Goal: Task Accomplishment & Management: Use online tool/utility

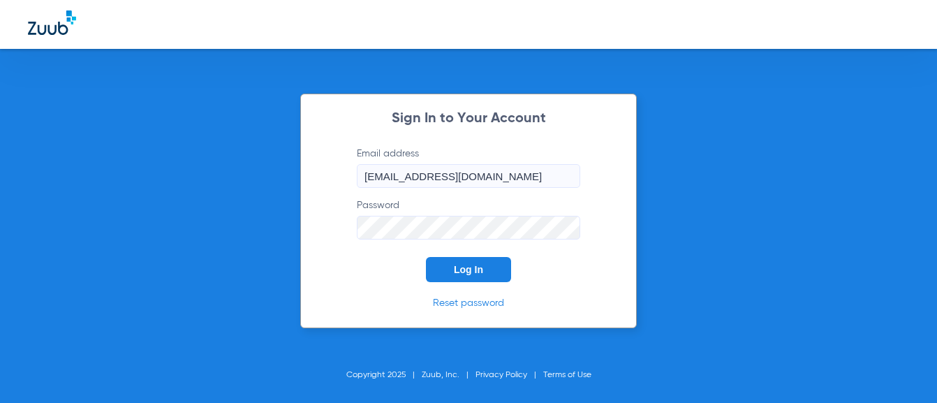
click at [450, 267] on button "Log In" at bounding box center [468, 269] width 85 height 25
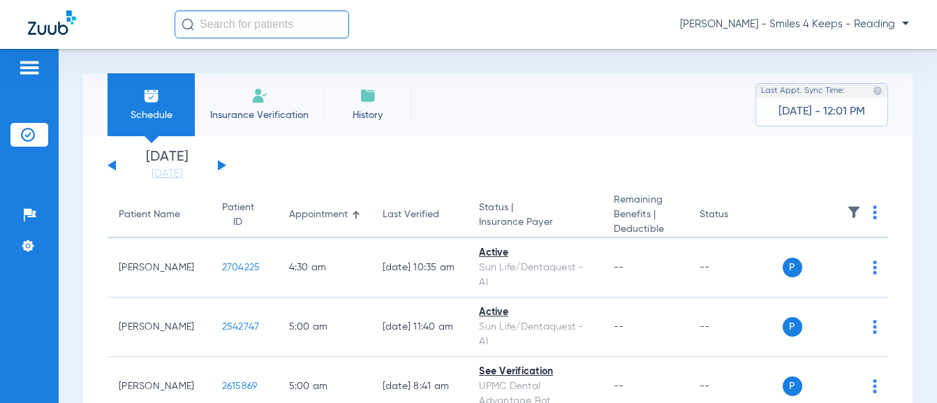
click at [119, 171] on div "[DATE] [DATE] [DATE] [DATE] [DATE] [DATE] [DATE] [DATE] [DATE] [DATE] [DATE] [D…" at bounding box center [167, 165] width 119 height 31
click at [116, 165] on div "[DATE] [DATE] [DATE] [DATE] [DATE] [DATE] [DATE] [DATE] [DATE] [DATE] [DATE] [D…" at bounding box center [167, 165] width 119 height 31
click at [112, 168] on button at bounding box center [112, 165] width 8 height 10
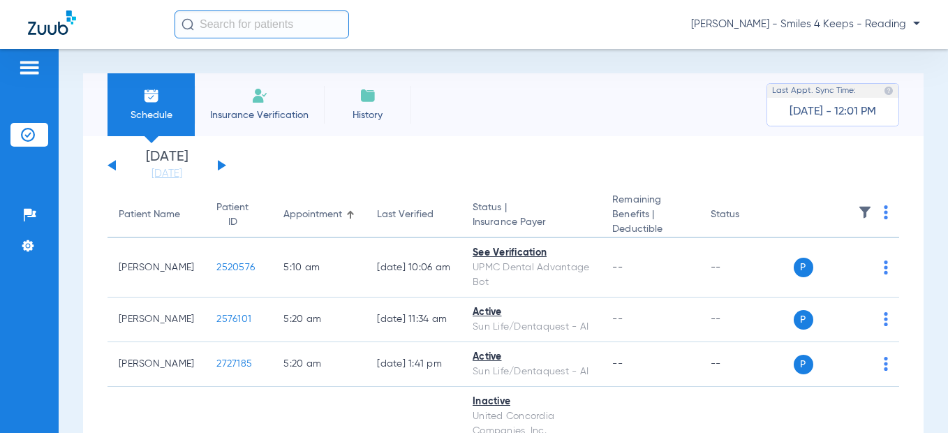
click at [221, 161] on div "[DATE] [DATE] [DATE] [DATE] [DATE] [DATE] [DATE] [DATE] [DATE] [DATE] [DATE] [D…" at bounding box center [167, 165] width 119 height 31
click at [223, 165] on button at bounding box center [222, 165] width 8 height 10
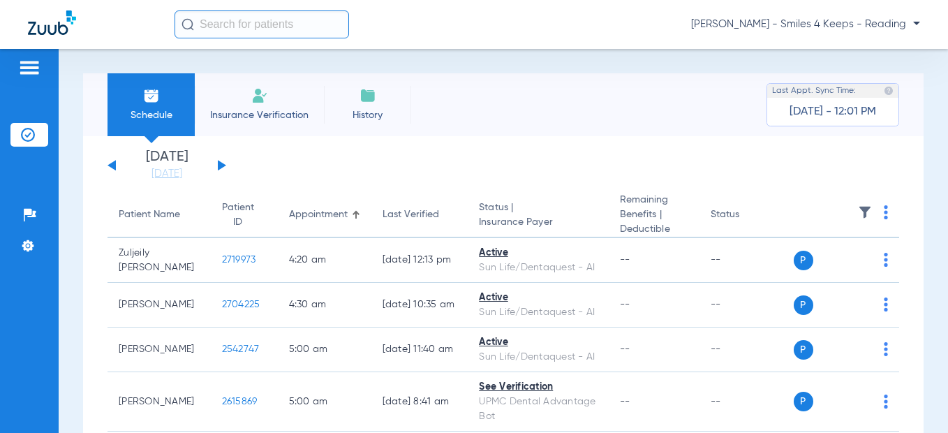
click at [223, 164] on button at bounding box center [222, 165] width 8 height 10
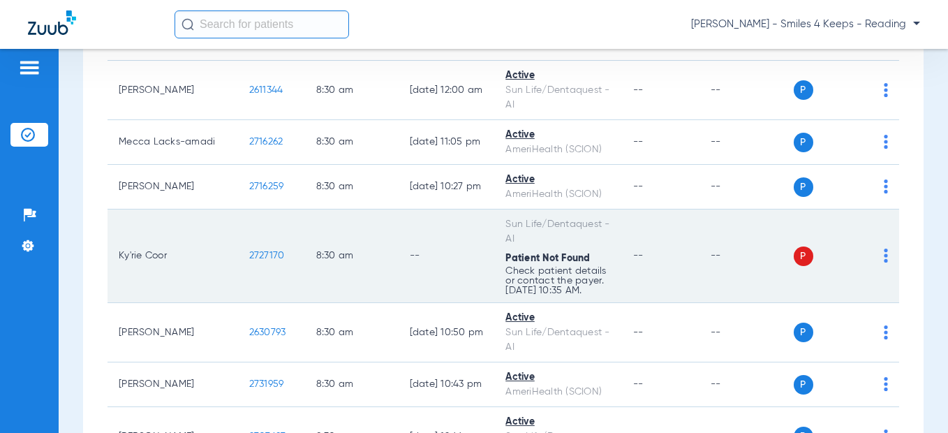
scroll to position [489, 0]
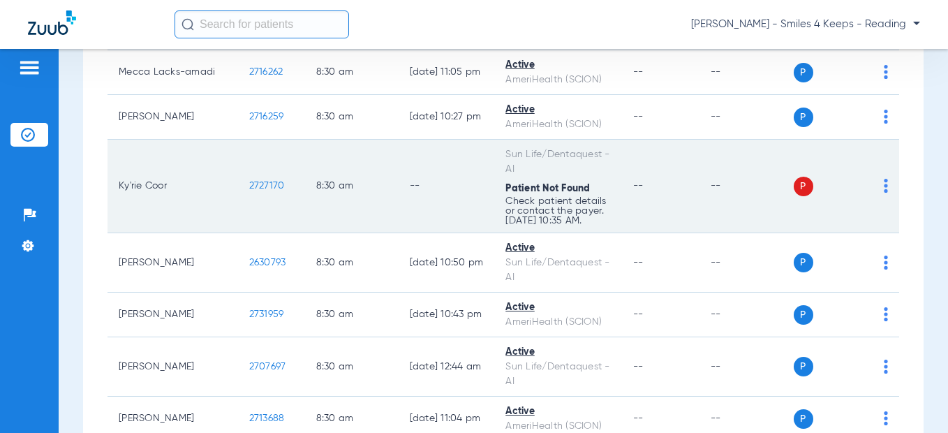
drag, startPoint x: 222, startPoint y: 216, endPoint x: 198, endPoint y: 217, distance: 24.4
click at [238, 217] on td "2727170" at bounding box center [271, 187] width 67 height 94
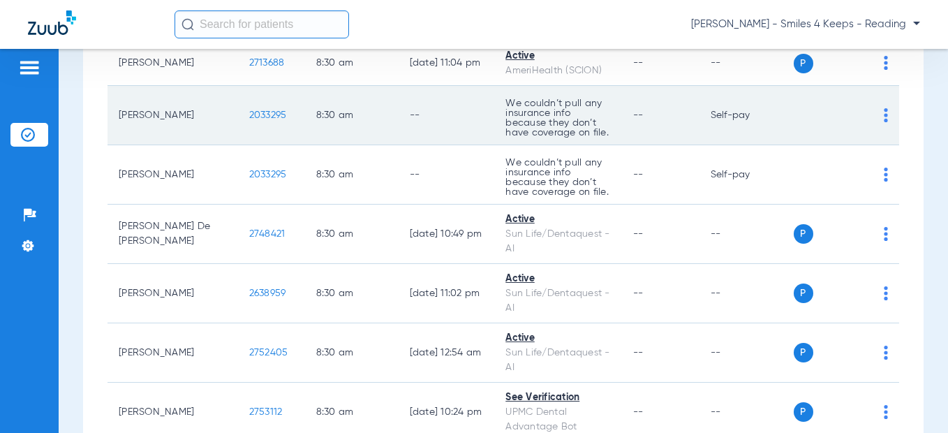
scroll to position [838, 0]
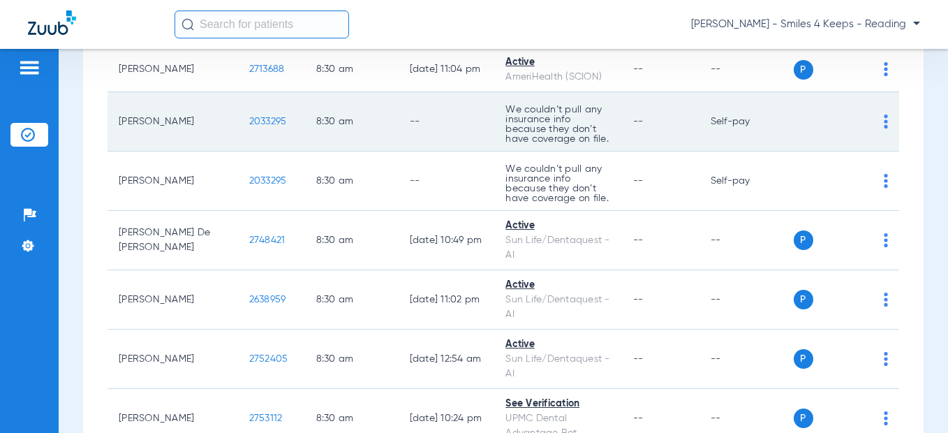
drag, startPoint x: 239, startPoint y: 149, endPoint x: 199, endPoint y: 154, distance: 40.0
click at [238, 152] on td "2033295" at bounding box center [271, 121] width 67 height 59
copy span "2033295"
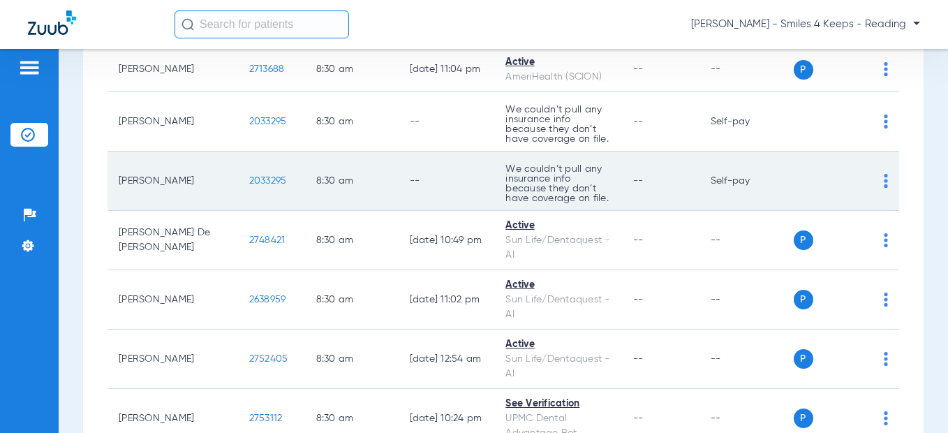
drag, startPoint x: 220, startPoint y: 210, endPoint x: 209, endPoint y: 210, distance: 11.2
click at [238, 210] on td "2033295" at bounding box center [271, 181] width 67 height 59
drag, startPoint x: 242, startPoint y: 210, endPoint x: 243, endPoint y: 217, distance: 7.0
click at [242, 210] on td "2033295" at bounding box center [271, 181] width 67 height 59
click at [243, 211] on td "2033295" at bounding box center [271, 181] width 67 height 59
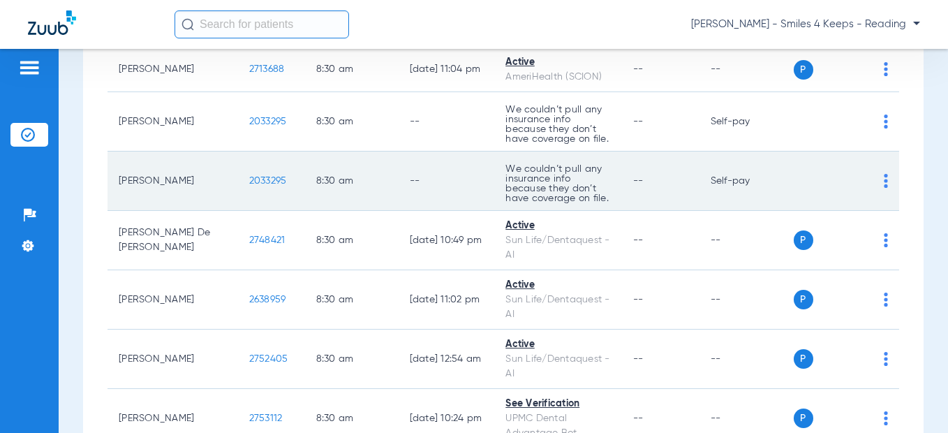
drag, startPoint x: 212, startPoint y: 215, endPoint x: 197, endPoint y: 214, distance: 15.4
click at [238, 211] on td "2033295" at bounding box center [271, 181] width 67 height 59
copy span "2033295"
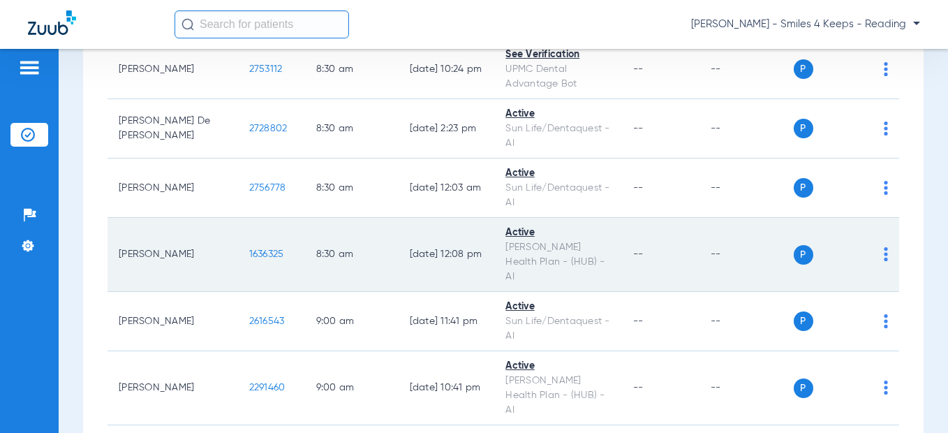
scroll to position [1536, 0]
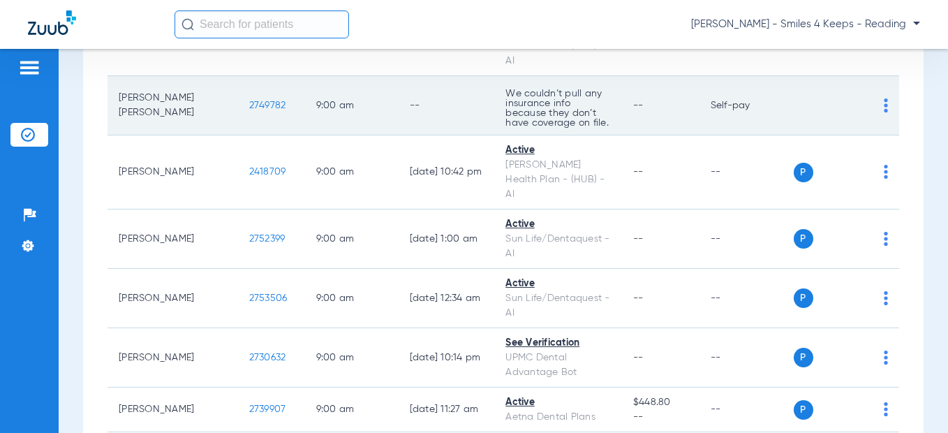
drag, startPoint x: 238, startPoint y: 105, endPoint x: 190, endPoint y: 110, distance: 48.4
click at [238, 110] on td "2749782" at bounding box center [271, 105] width 67 height 59
copy span "2749782"
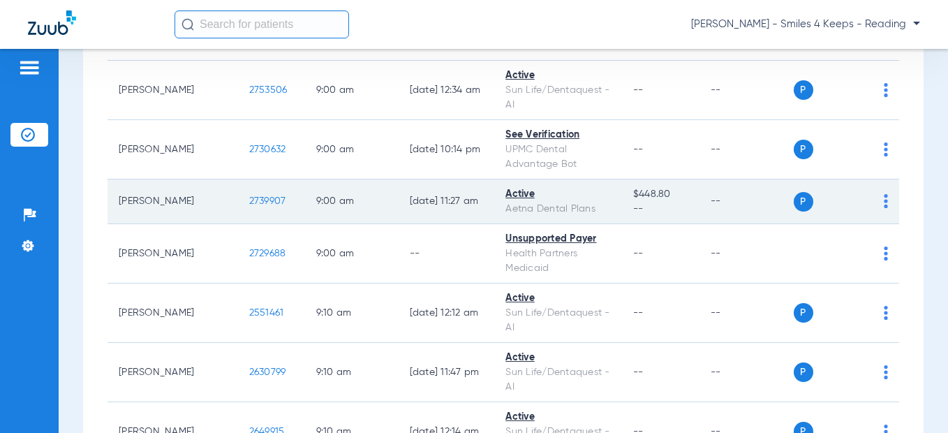
scroll to position [1746, 0]
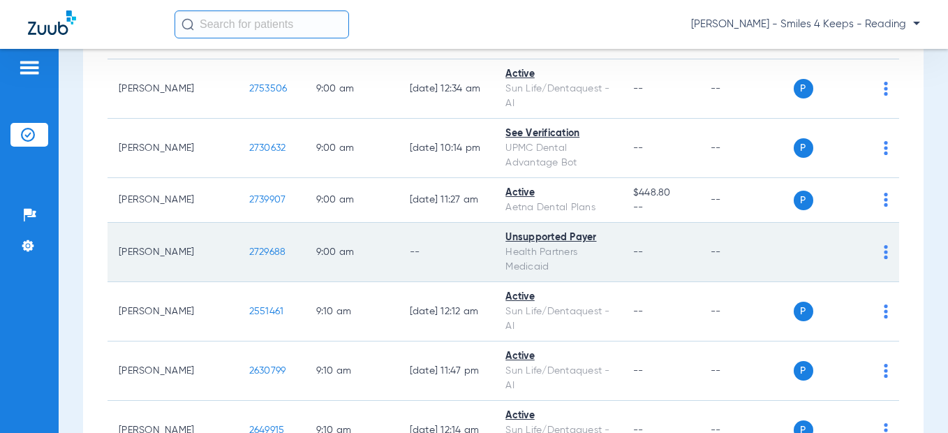
drag, startPoint x: 246, startPoint y: 239, endPoint x: 191, endPoint y: 240, distance: 55.2
click at [238, 240] on td "2729688" at bounding box center [271, 252] width 67 height 59
copy span "2729688"
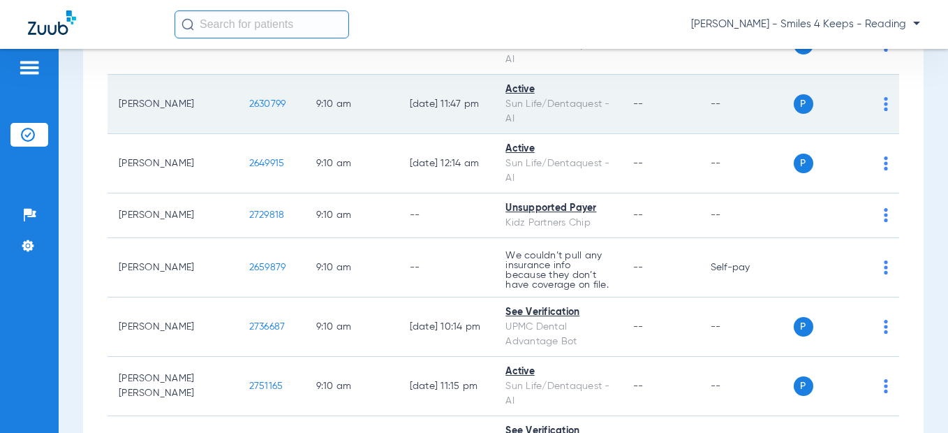
scroll to position [2025, 0]
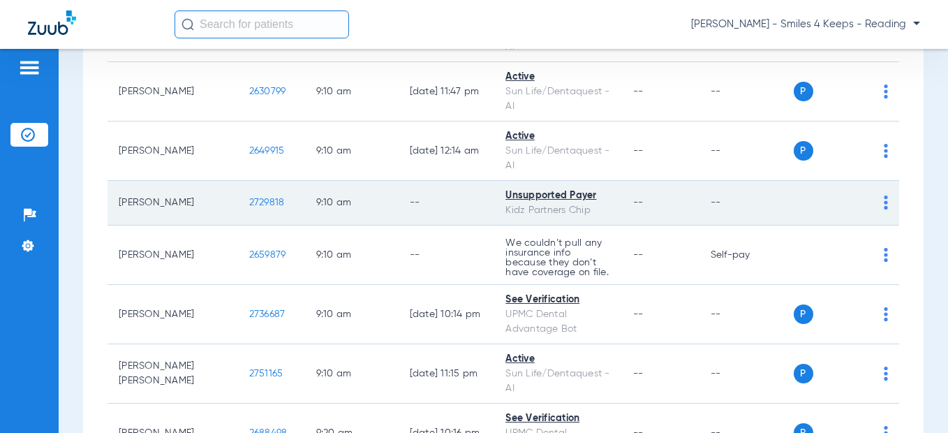
drag, startPoint x: 238, startPoint y: 196, endPoint x: 199, endPoint y: 199, distance: 39.2
click at [238, 199] on td "2729818" at bounding box center [271, 203] width 67 height 45
copy span "2729818"
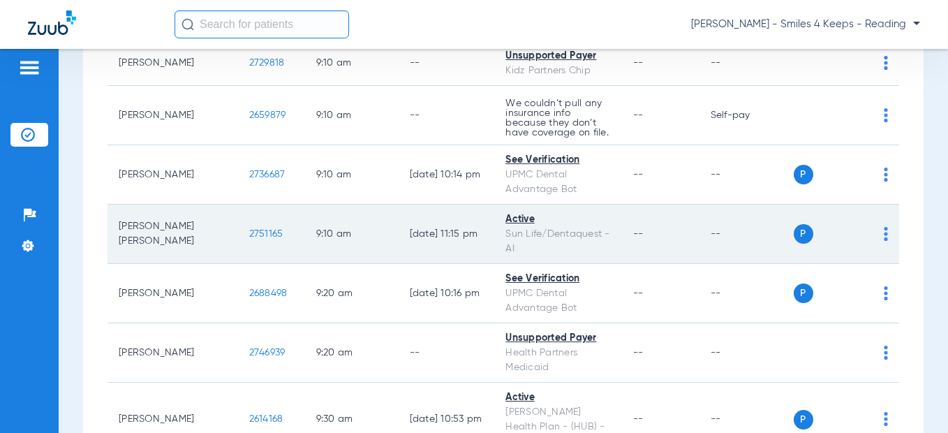
scroll to position [2304, 0]
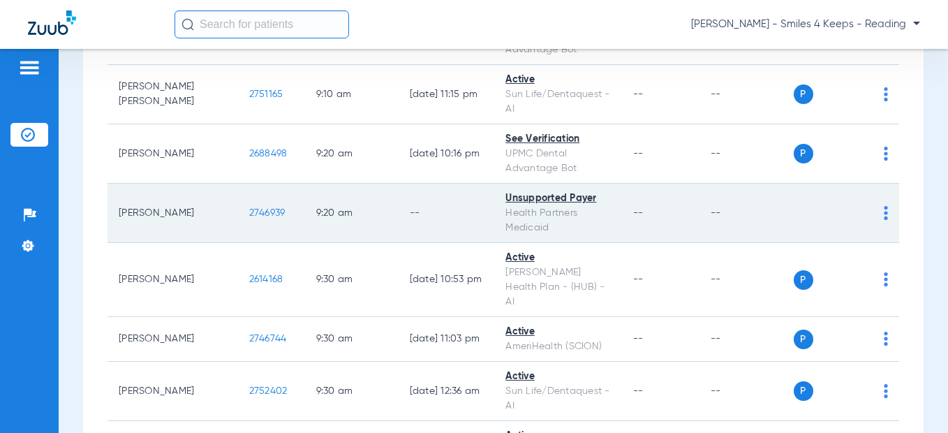
drag, startPoint x: 239, startPoint y: 210, endPoint x: 211, endPoint y: 208, distance: 28.0
click at [238, 212] on td "2746939" at bounding box center [271, 213] width 67 height 59
copy span "2746939"
